Goal: Share content

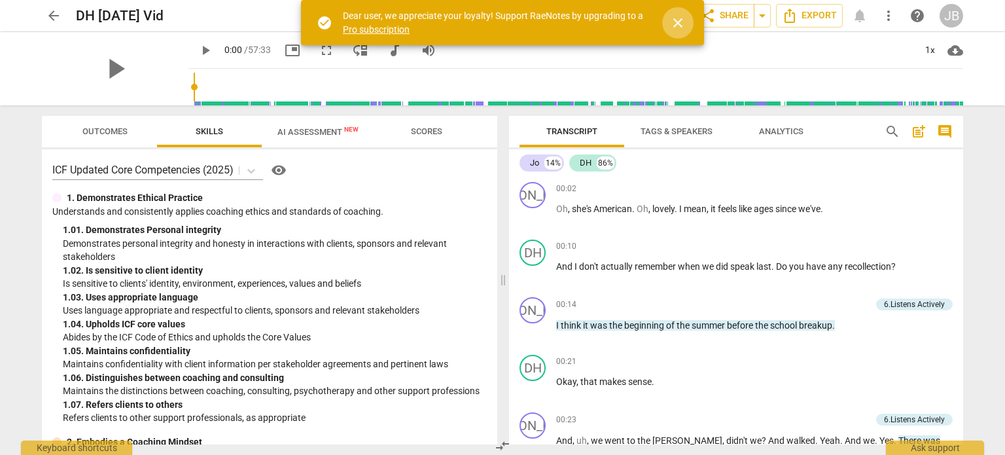
click at [673, 16] on span "close" at bounding box center [678, 23] width 16 height 16
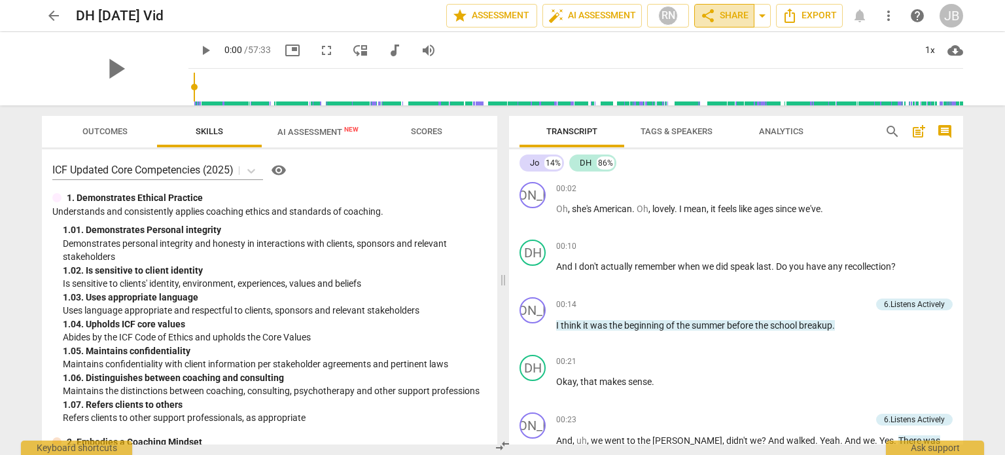
click at [725, 18] on span "share Share" at bounding box center [724, 16] width 48 height 16
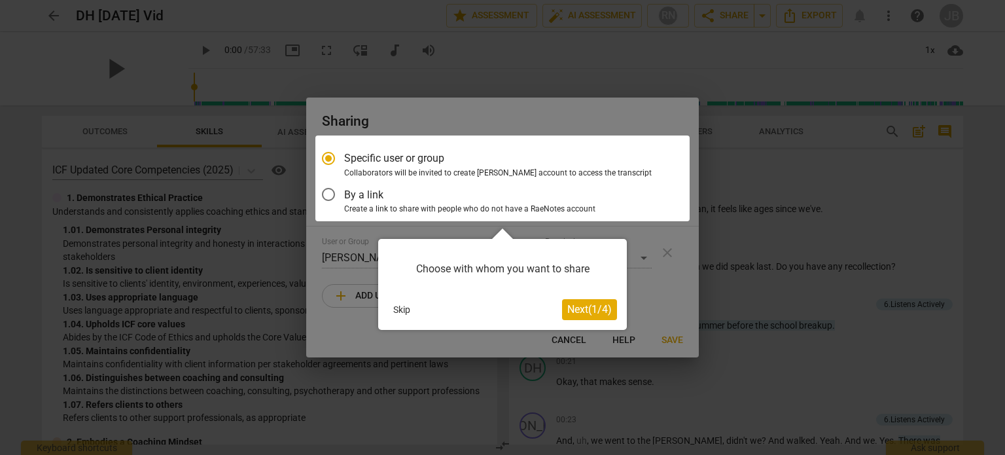
click at [586, 310] on span "Next ( 1 / 4 )" at bounding box center [589, 309] width 45 height 12
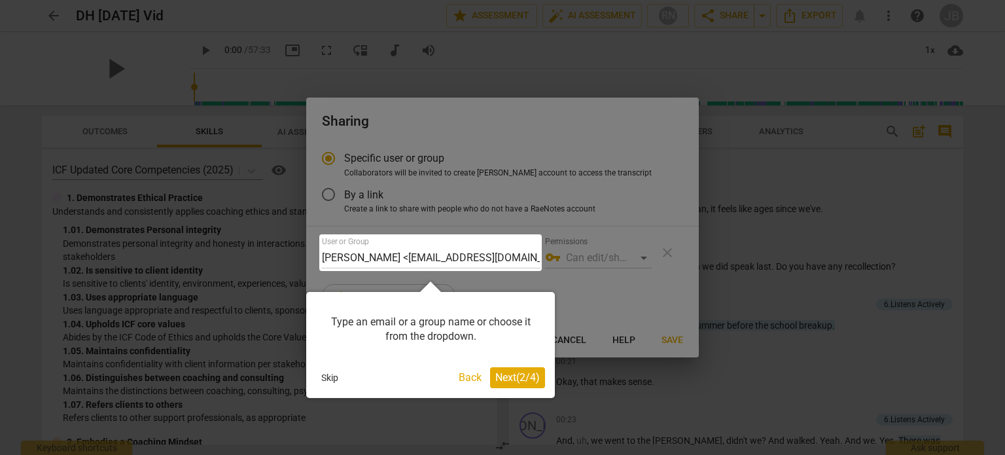
click at [529, 380] on span "Next ( 2 / 4 )" at bounding box center [517, 377] width 45 height 12
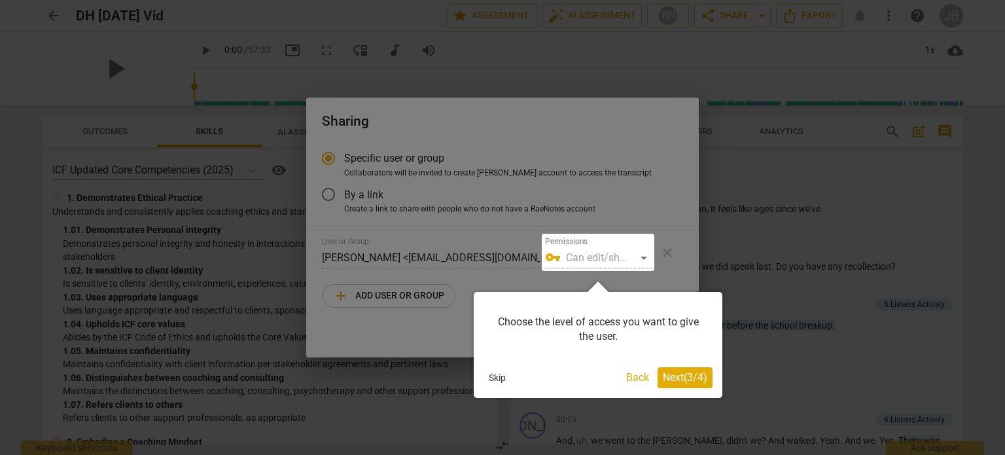
click at [668, 376] on span "Next ( 3 / 4 )" at bounding box center [685, 377] width 45 height 12
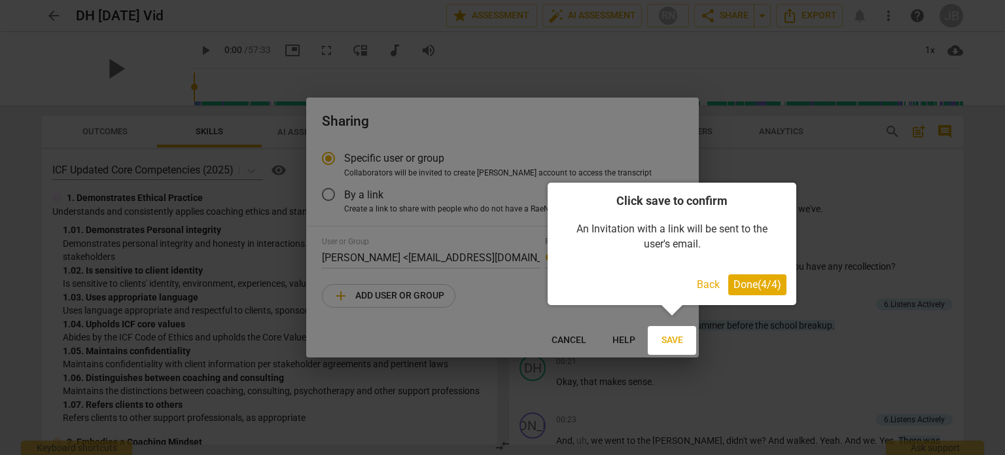
click at [734, 290] on span "Done ( 4 / 4 )" at bounding box center [758, 284] width 48 height 12
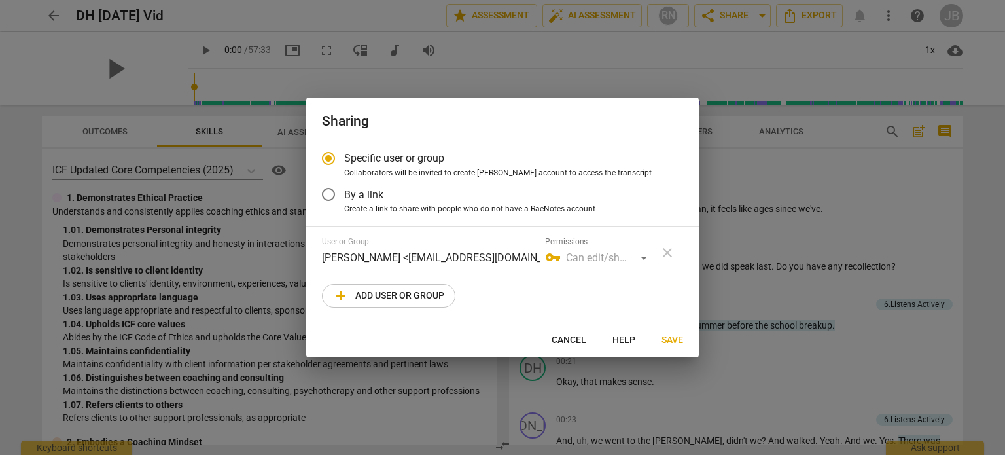
click at [367, 291] on span "add Add user or group" at bounding box center [388, 296] width 111 height 16
radio input "false"
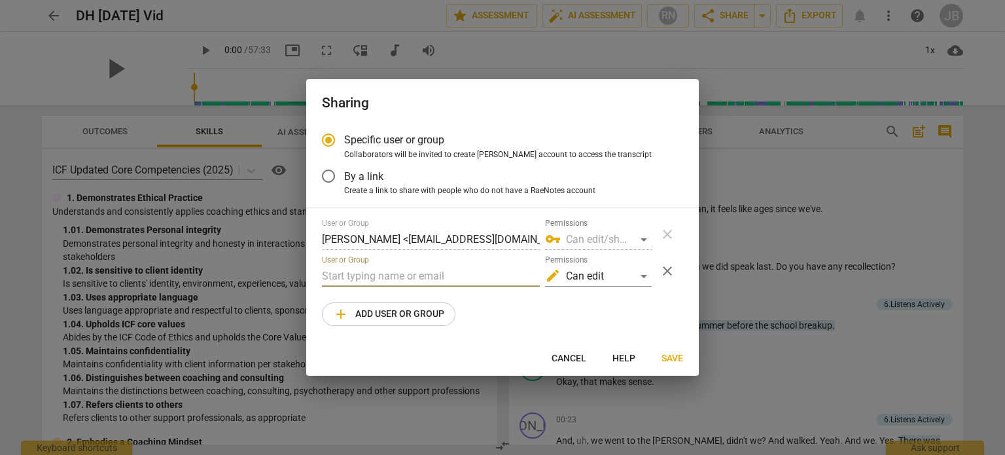
click at [367, 269] on input "text" at bounding box center [431, 276] width 218 height 21
paste input "[PERSON_NAME][EMAIL_ADDRESS][DOMAIN_NAME]"
type input "[PERSON_NAME][EMAIL_ADDRESS][DOMAIN_NAME]"
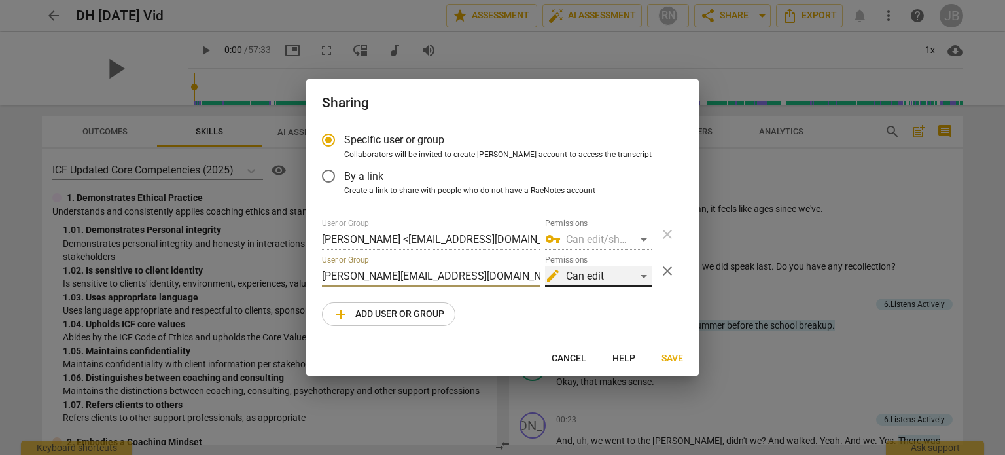
click at [634, 279] on div "edit Can edit" at bounding box center [598, 276] width 107 height 21
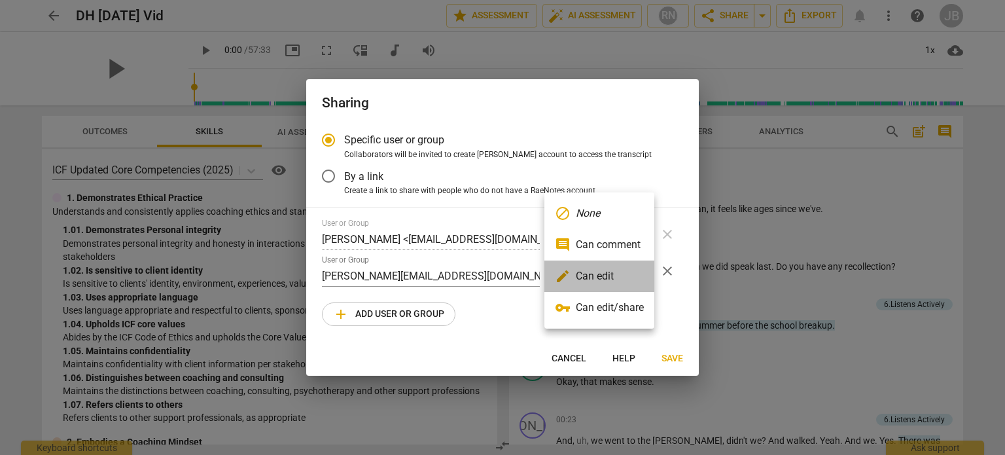
click at [641, 276] on li "edit Can edit" at bounding box center [600, 275] width 110 height 31
radio input "false"
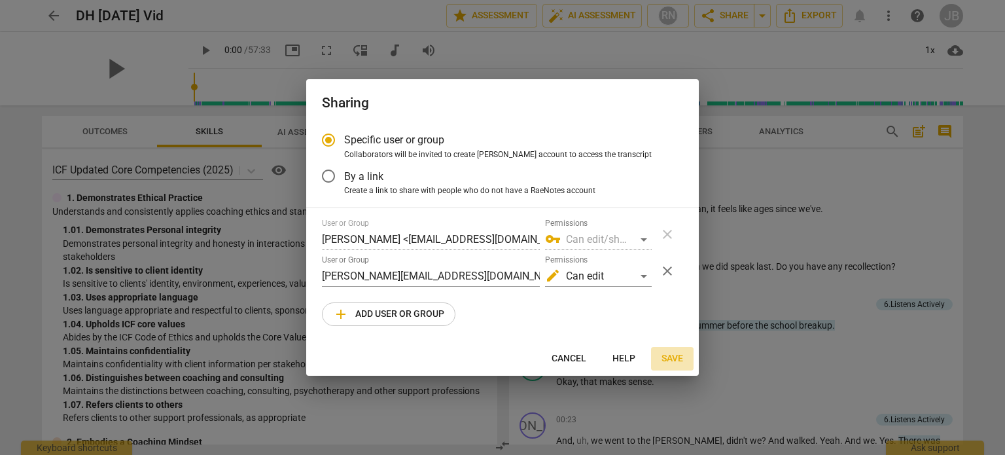
click at [667, 358] on span "Save" at bounding box center [673, 358] width 22 height 13
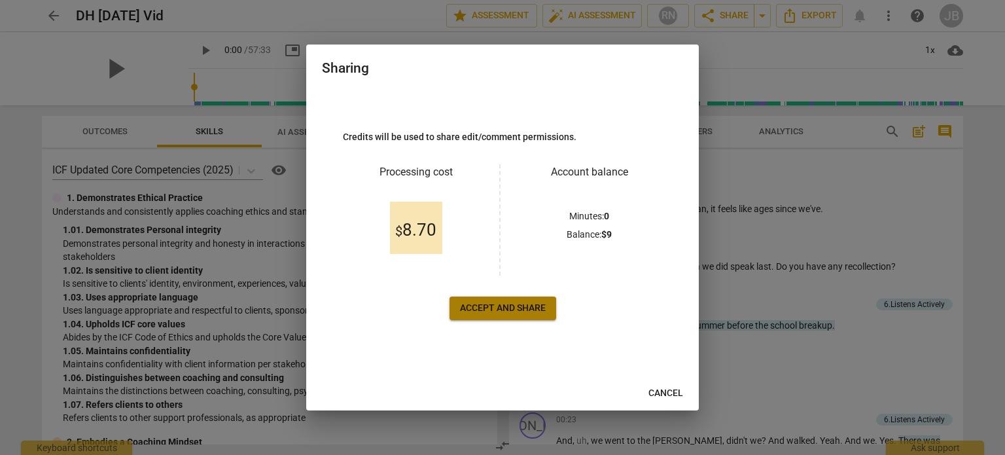
click at [487, 304] on span "Accept and share" at bounding box center [503, 308] width 86 height 13
